Goal: Information Seeking & Learning: Learn about a topic

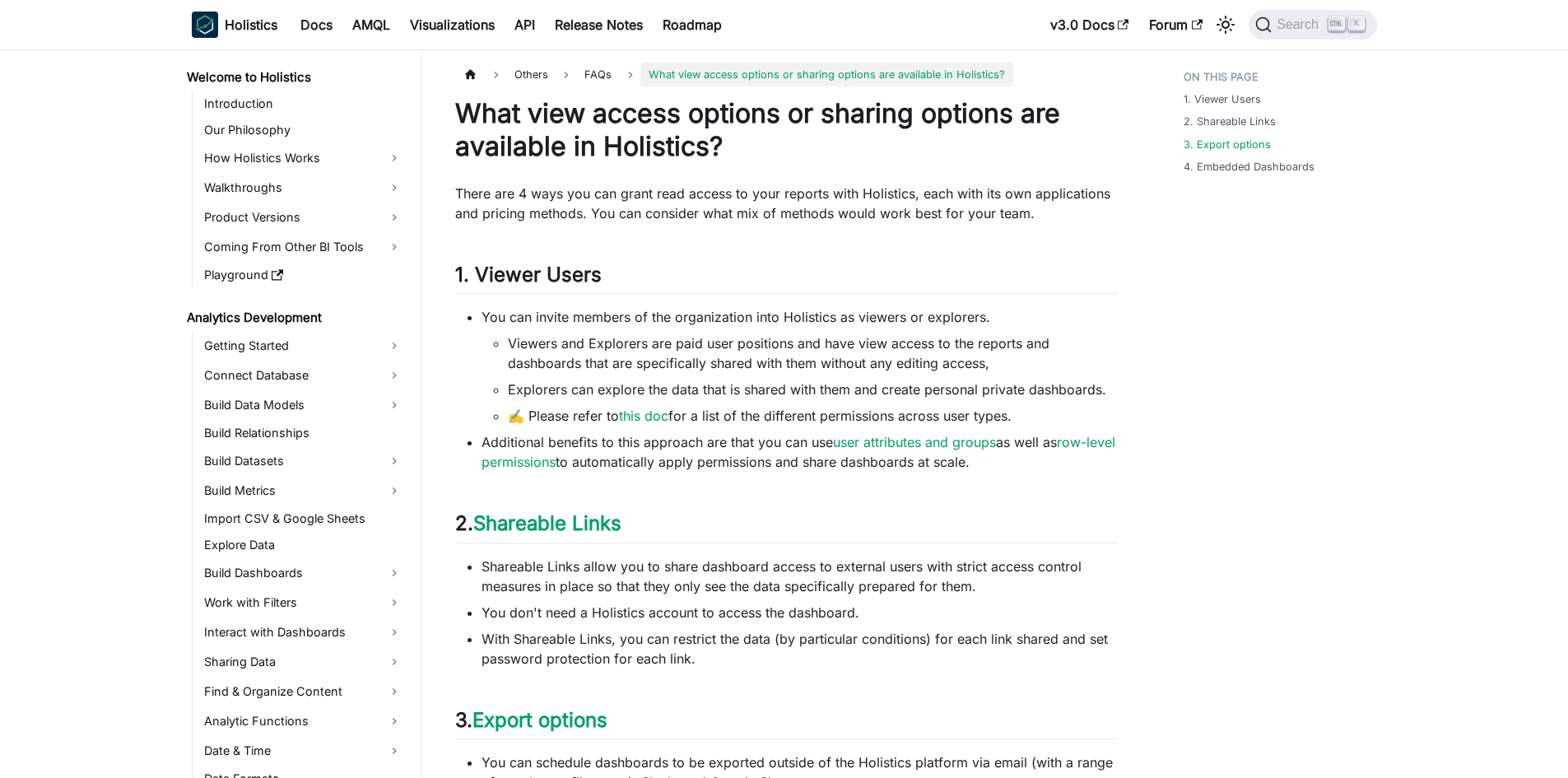
scroll to position [634, 0]
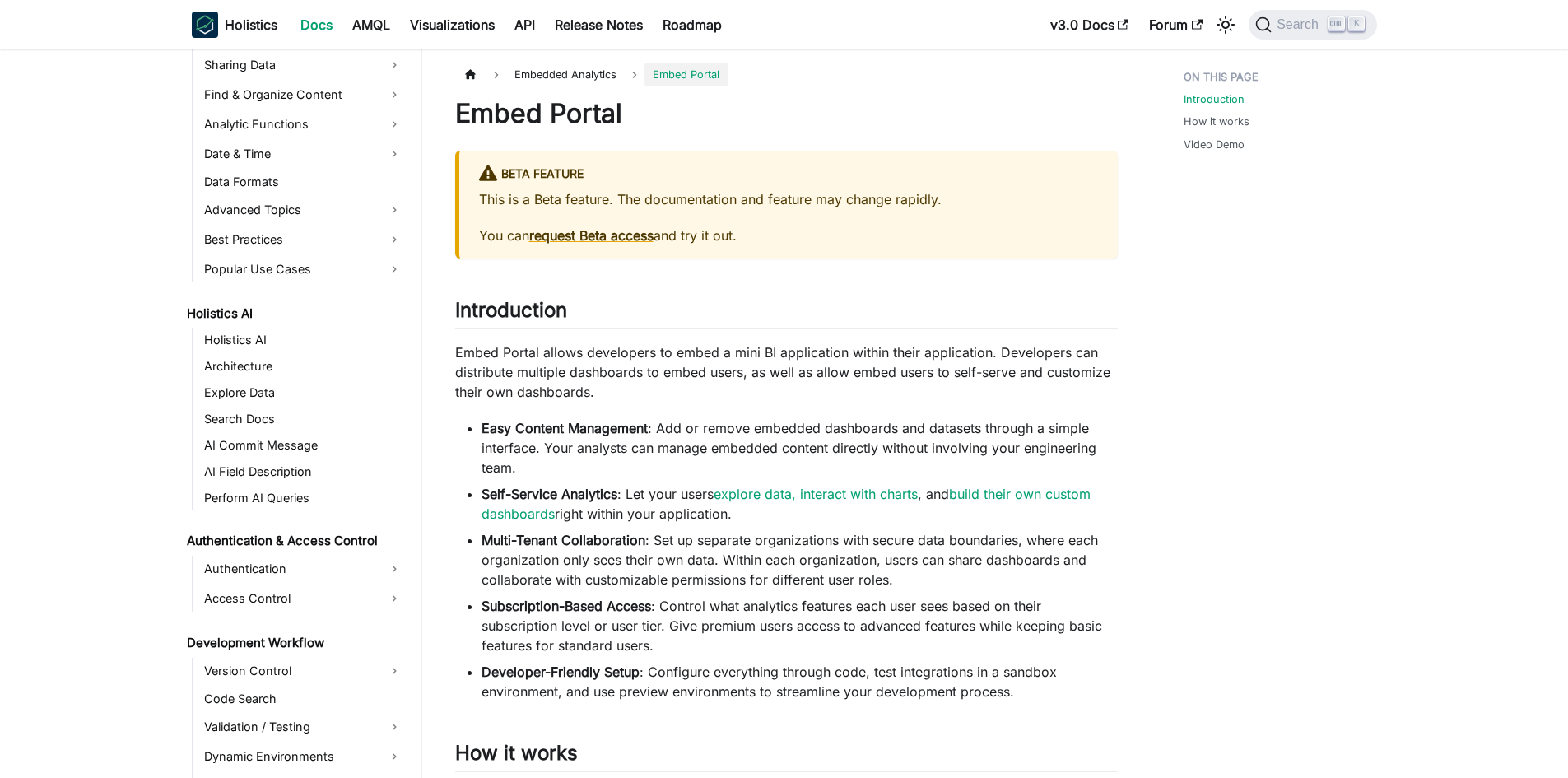
scroll to position [952, 0]
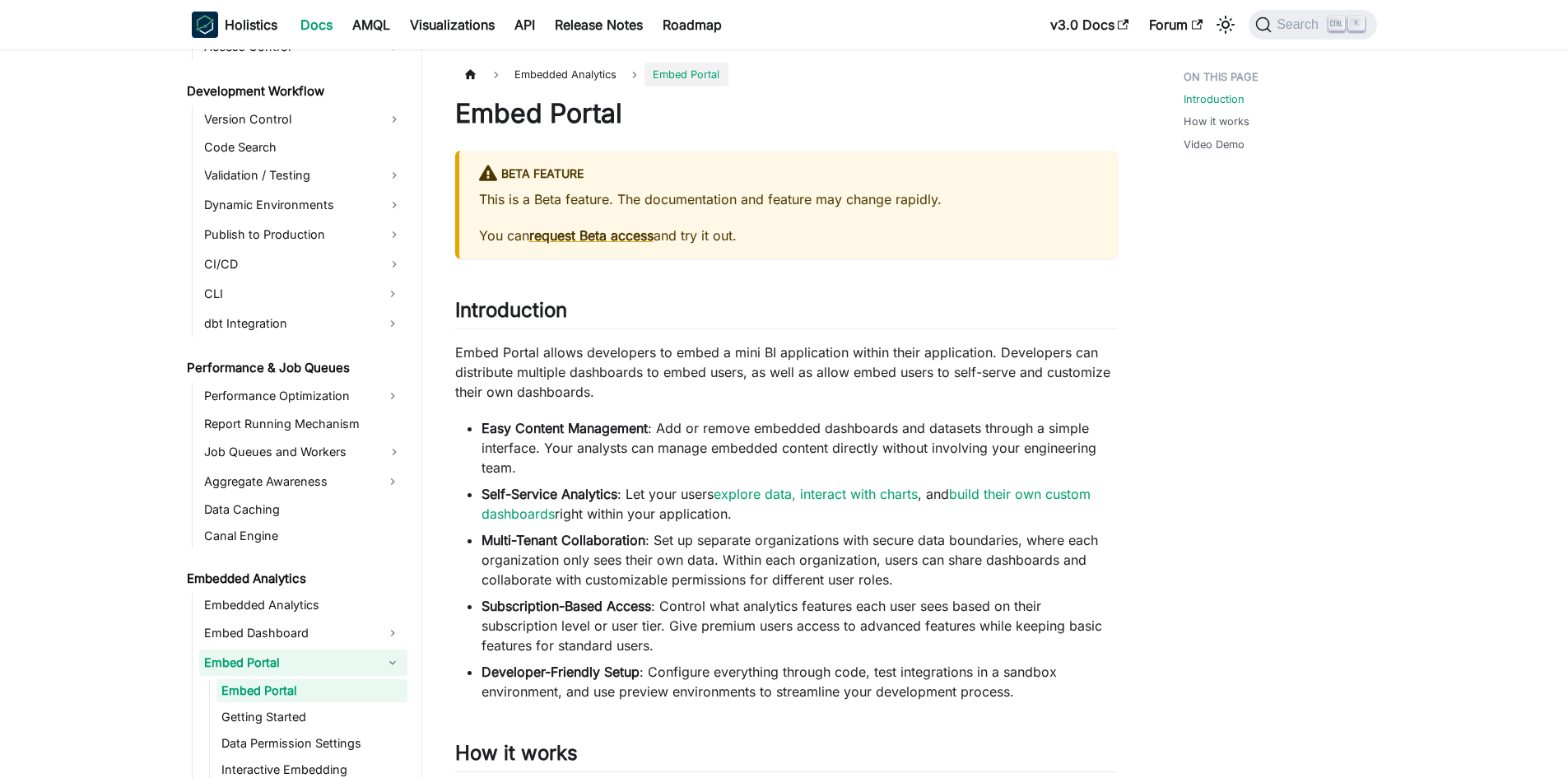
scroll to position [1219, 0]
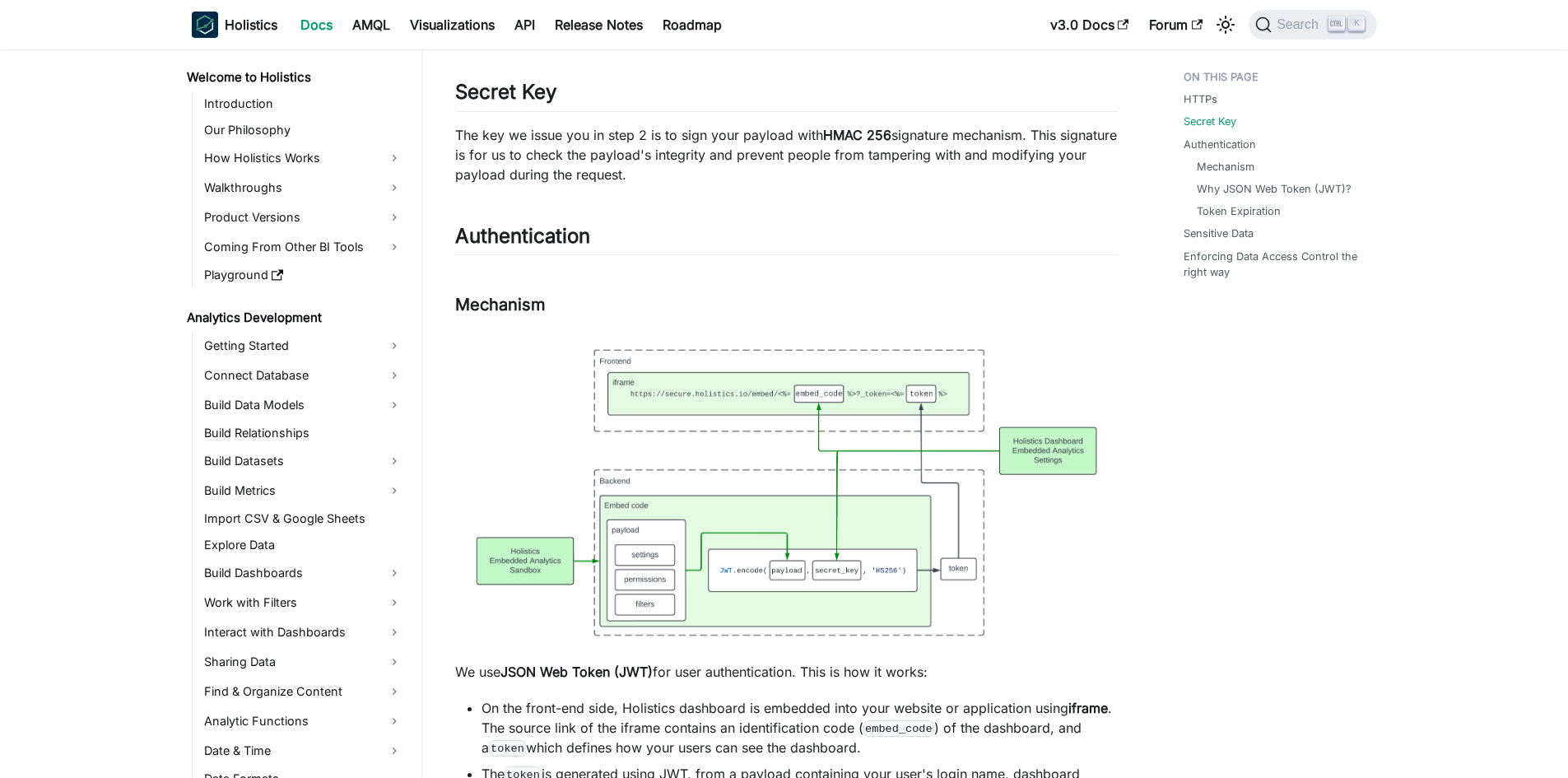
scroll to position [1456, 0]
